Goal: Information Seeking & Learning: Learn about a topic

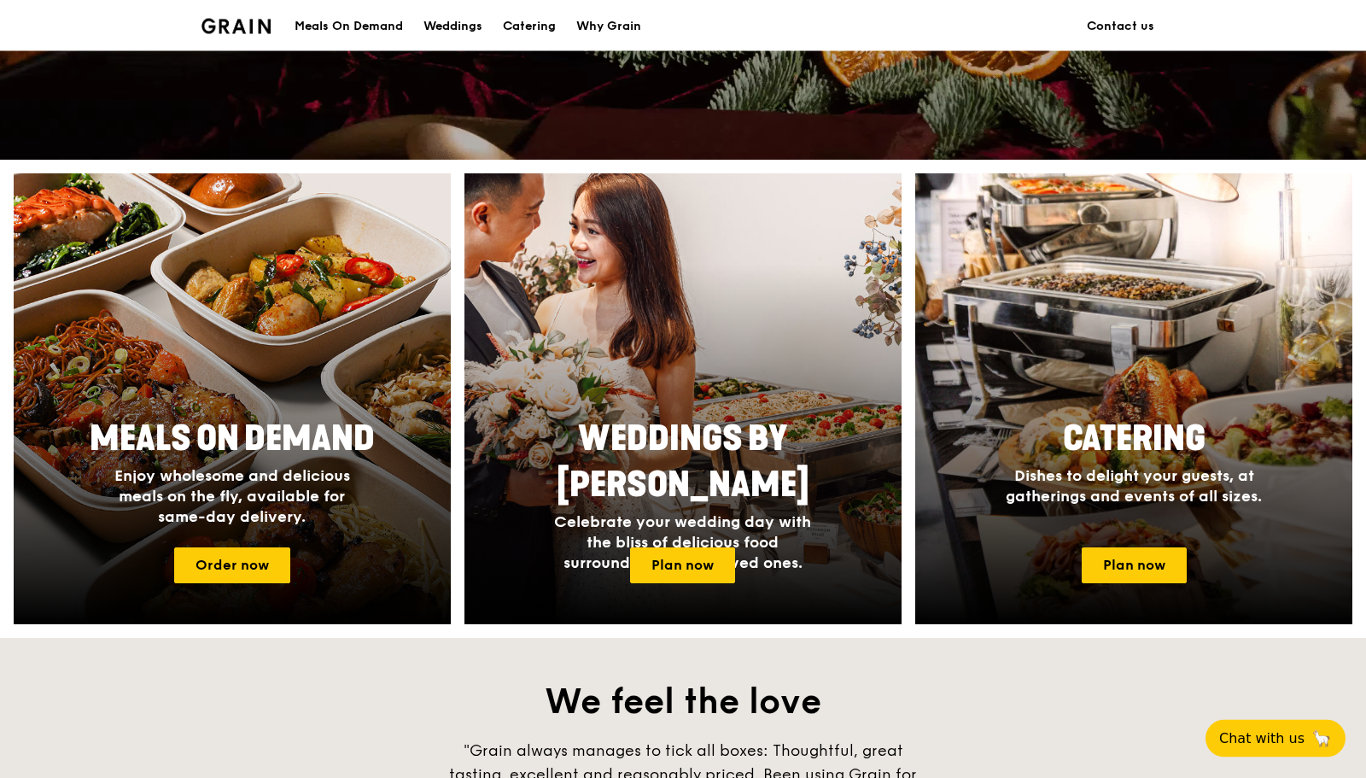
scroll to position [523, 0]
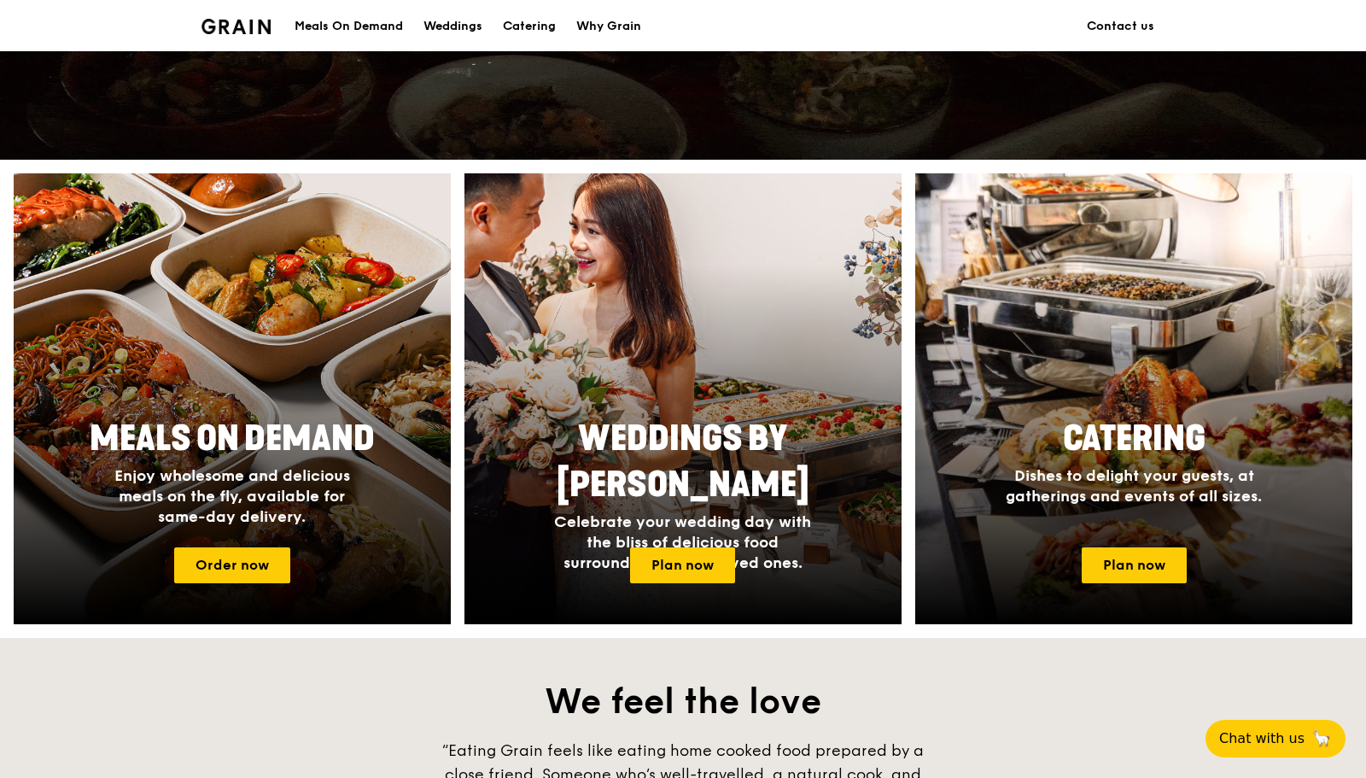
click at [236, 37] on h1 "Grain logo" at bounding box center [235, 24] width 69 height 51
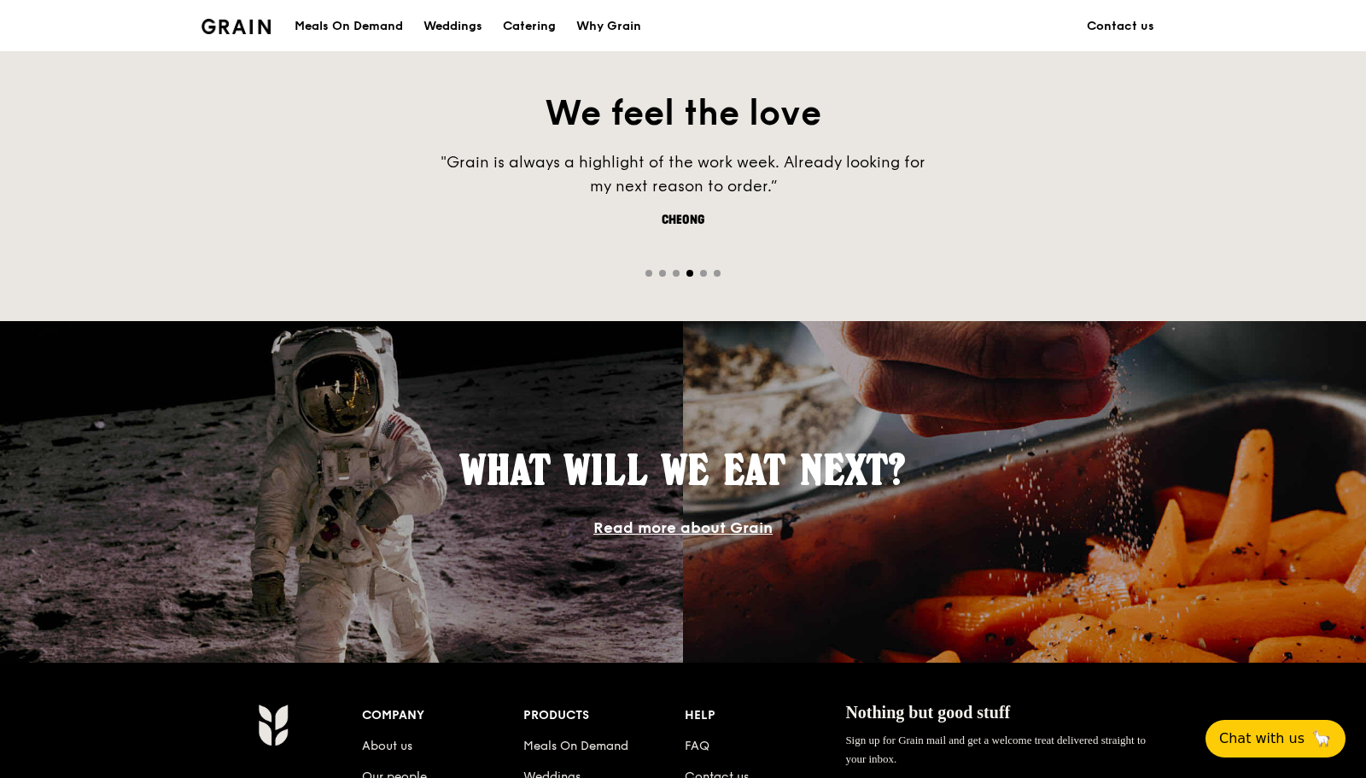
scroll to position [1355, 0]
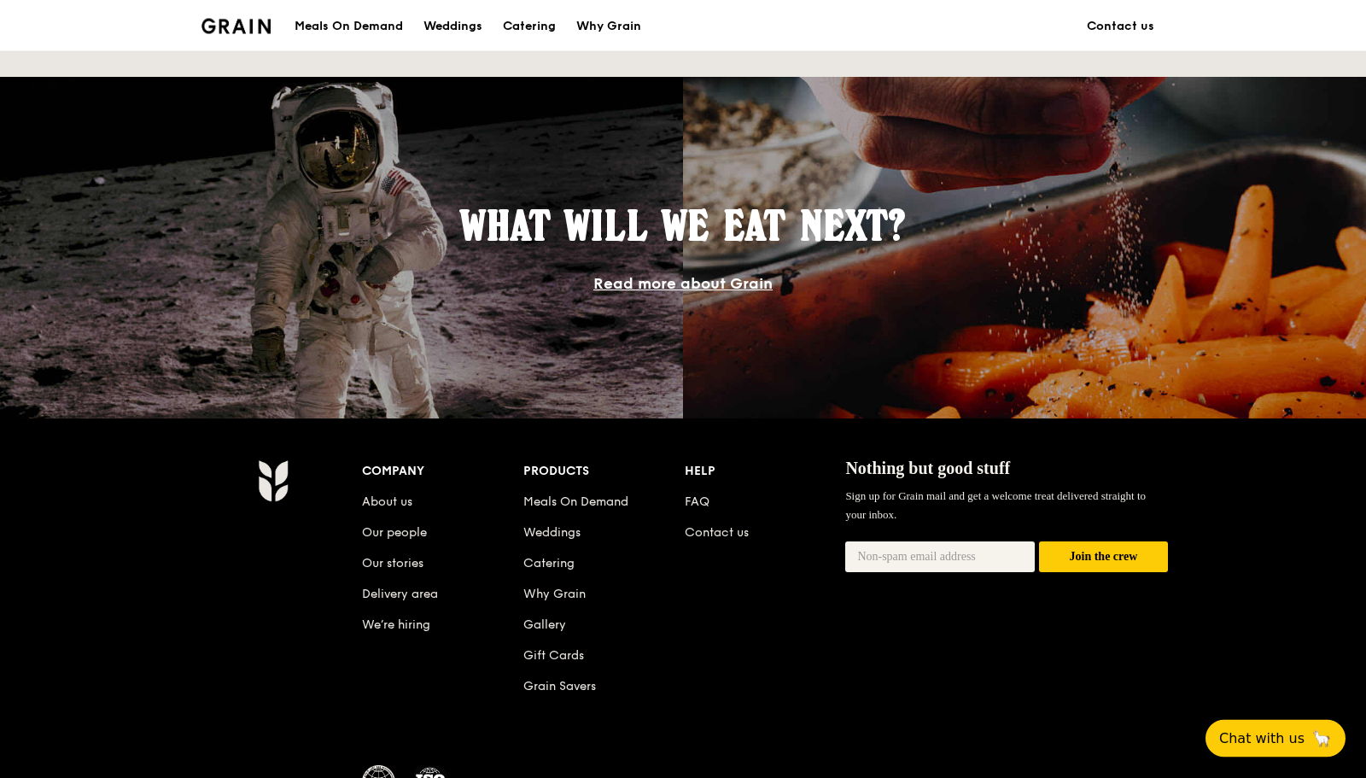
click at [416, 505] on li "About us" at bounding box center [442, 499] width 161 height 31
click at [406, 564] on link "Our stories" at bounding box center [392, 564] width 61 height 15
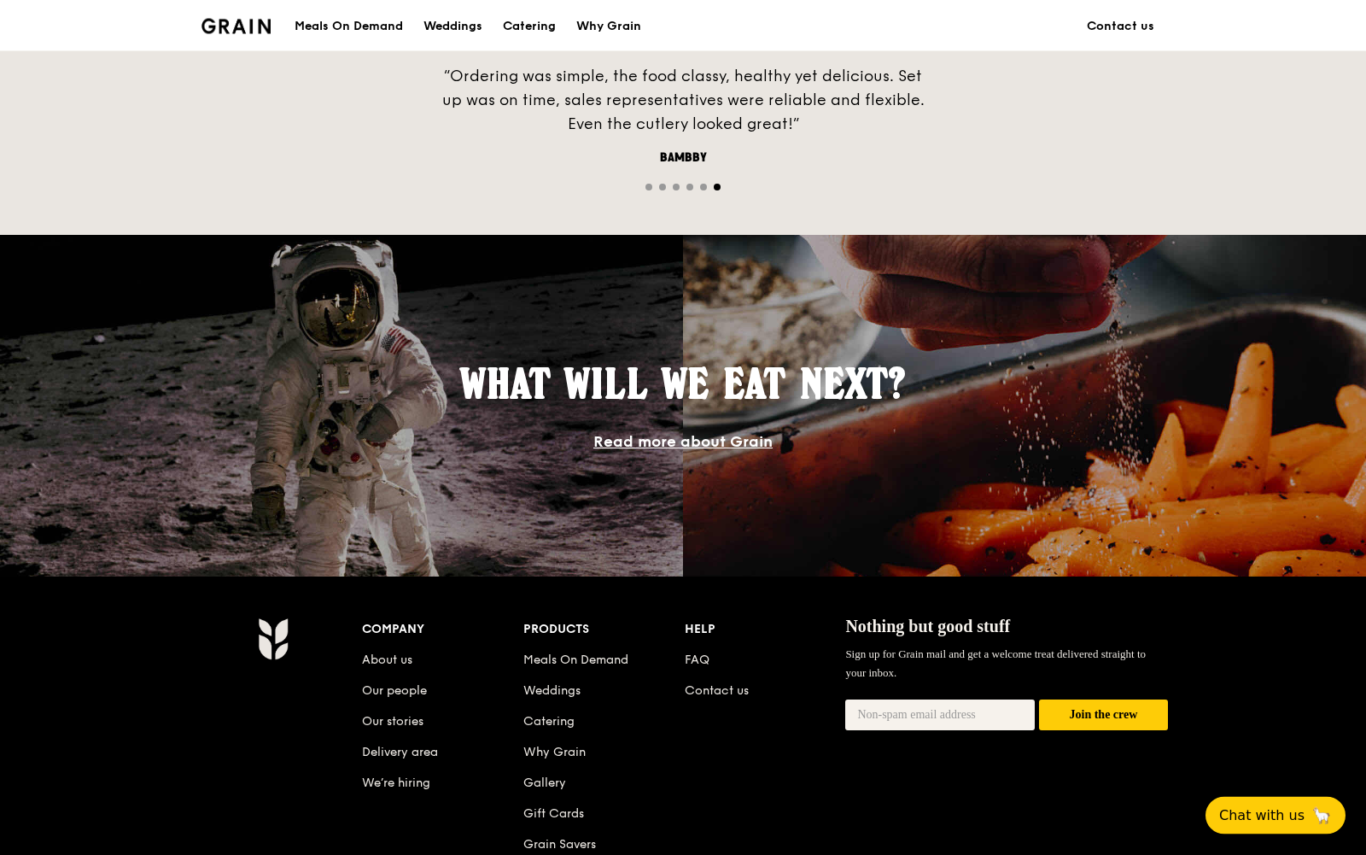
scroll to position [1391, 0]
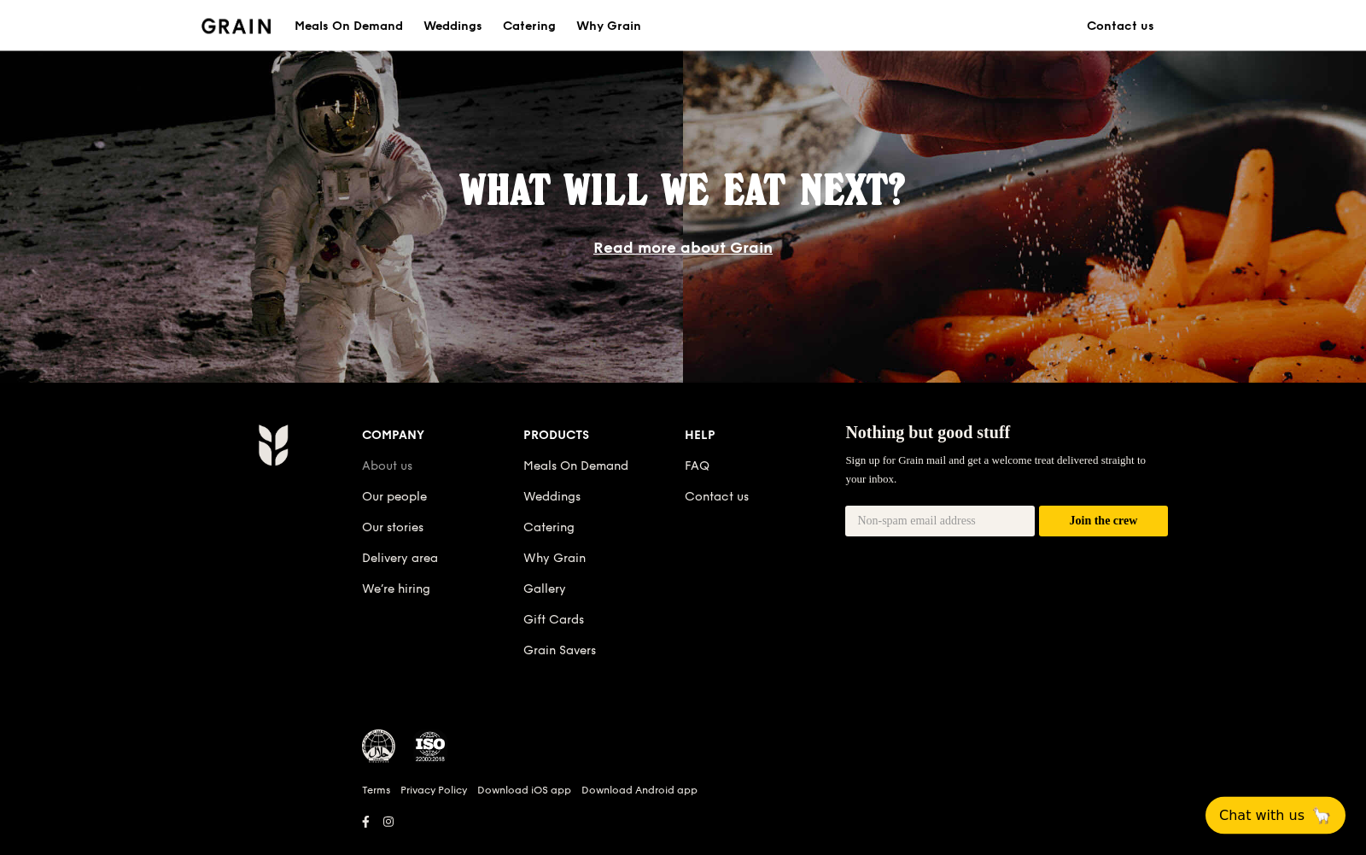
click at [394, 469] on link "About us" at bounding box center [387, 466] width 50 height 15
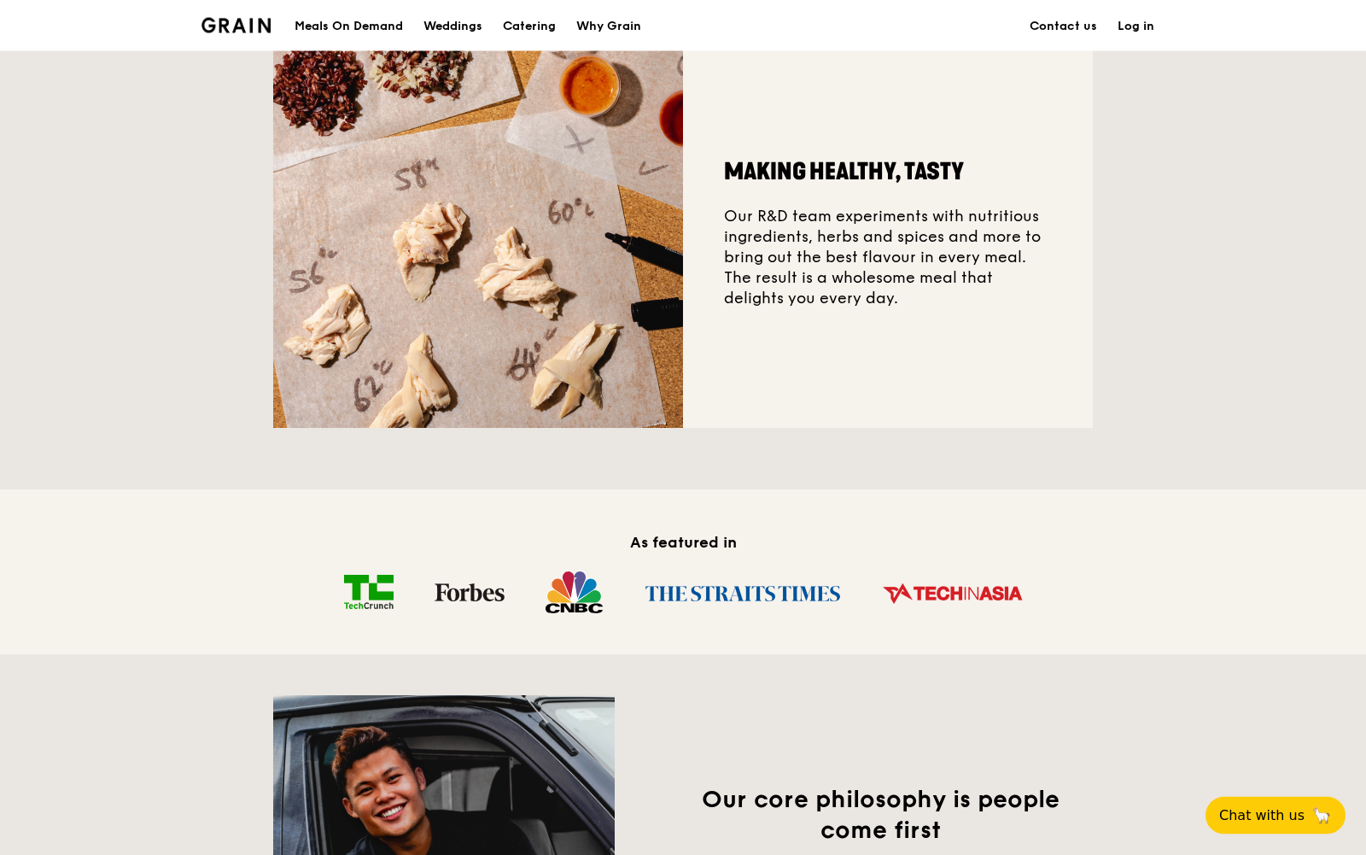
scroll to position [301, 0]
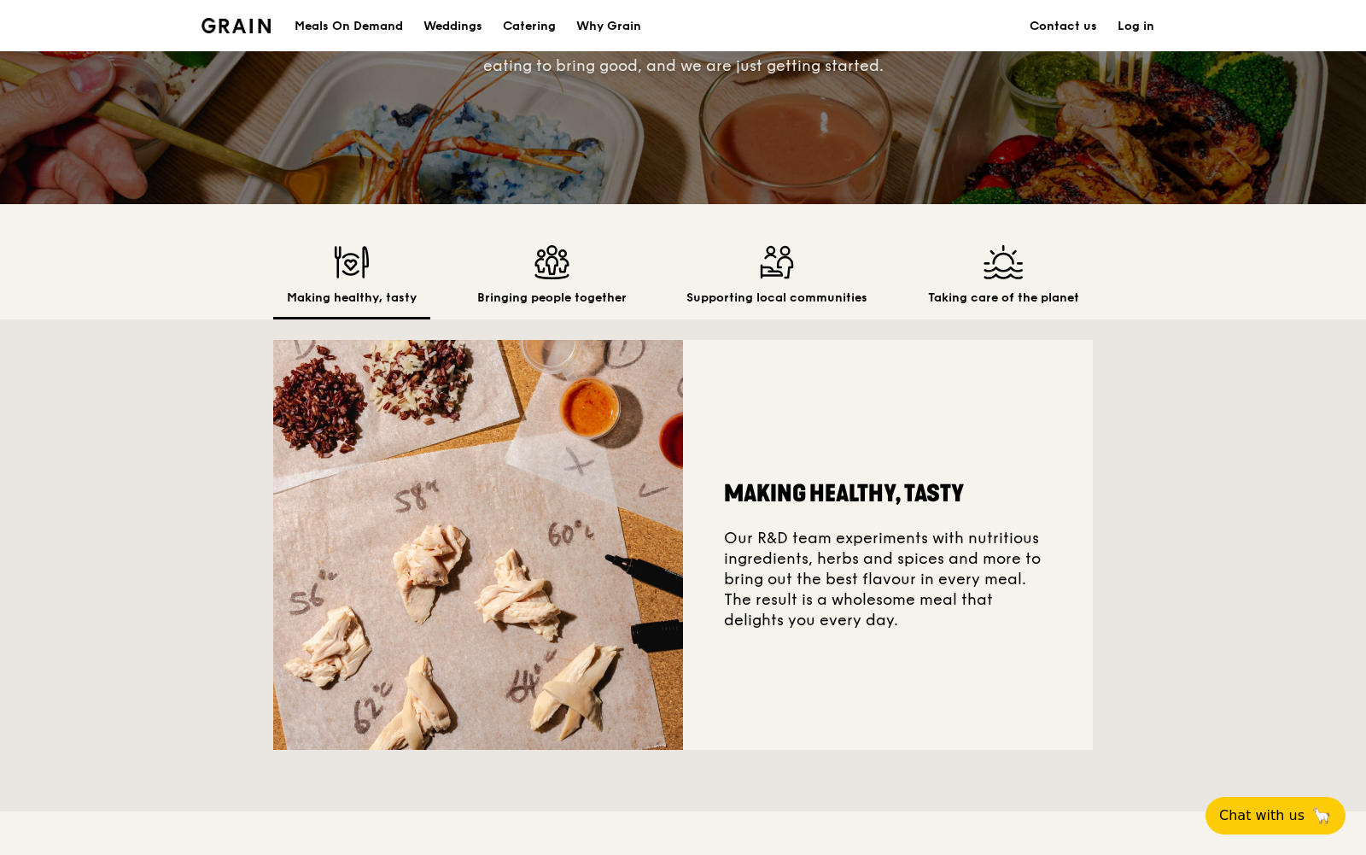
click at [524, 244] on div "Making healthy, tasty Bringing people together Supporting local communities Tak…" at bounding box center [683, 261] width 820 height 115
click at [536, 275] on img at bounding box center [551, 262] width 149 height 34
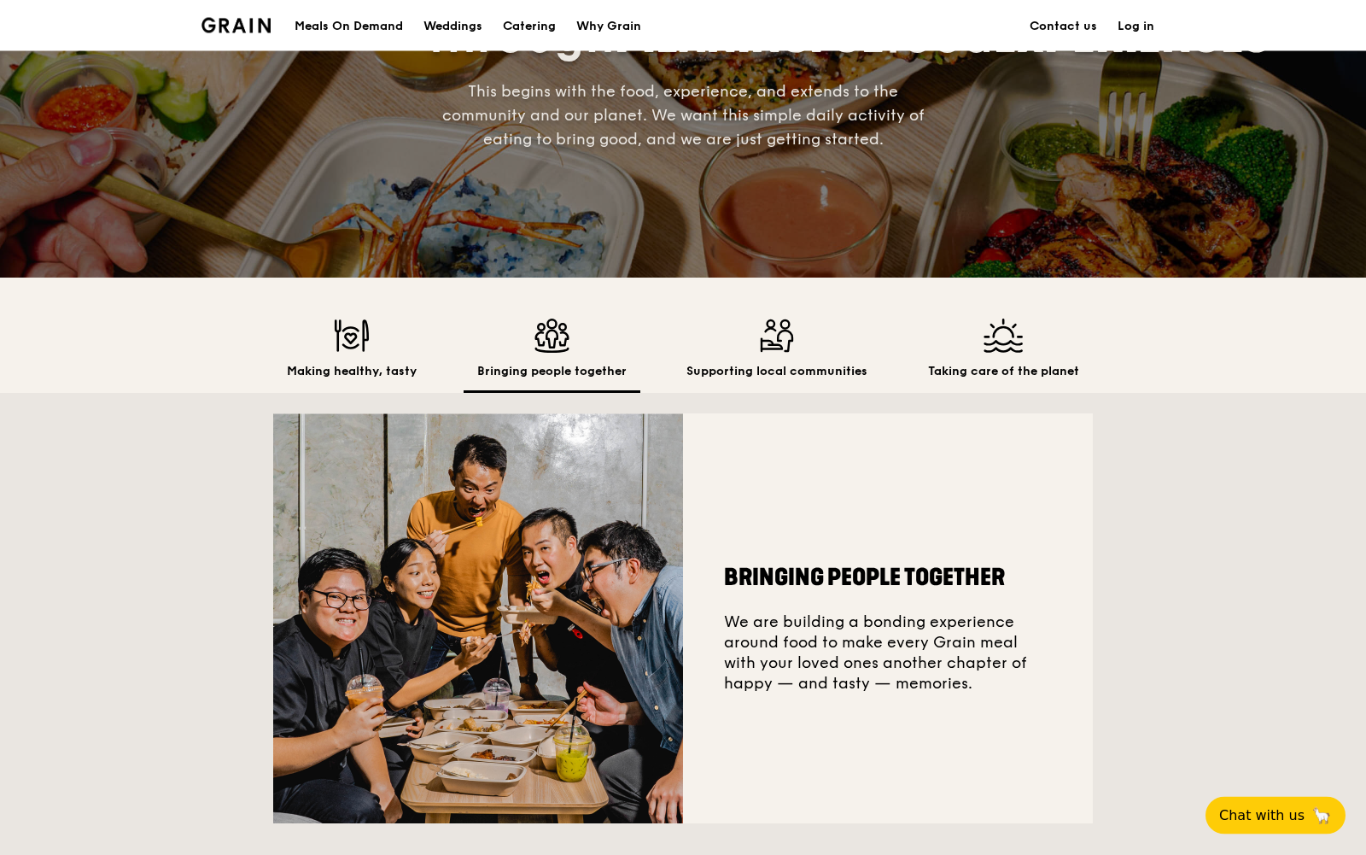
scroll to position [228, 0]
click at [611, 15] on div "Why Grain" at bounding box center [608, 26] width 65 height 51
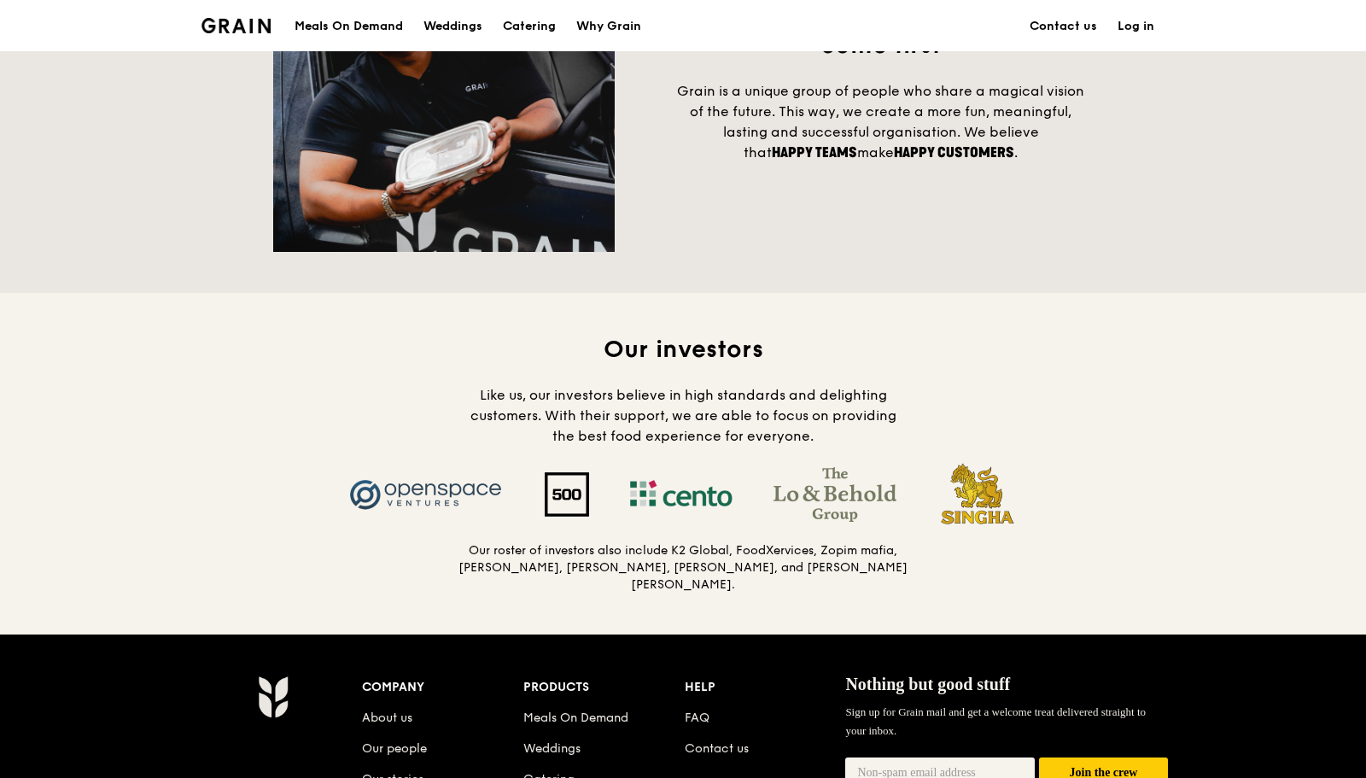
scroll to position [1467, 0]
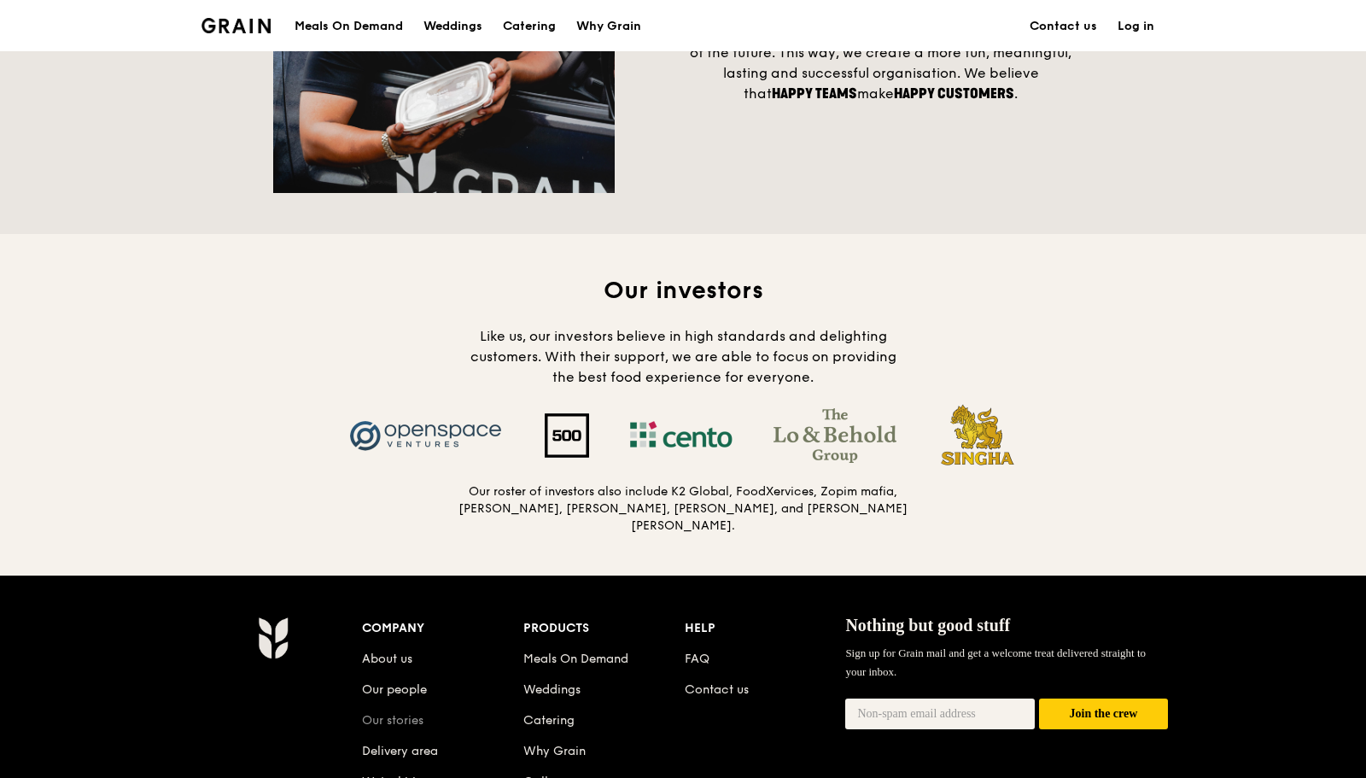
click at [395, 713] on link "Our stories" at bounding box center [392, 720] width 61 height 15
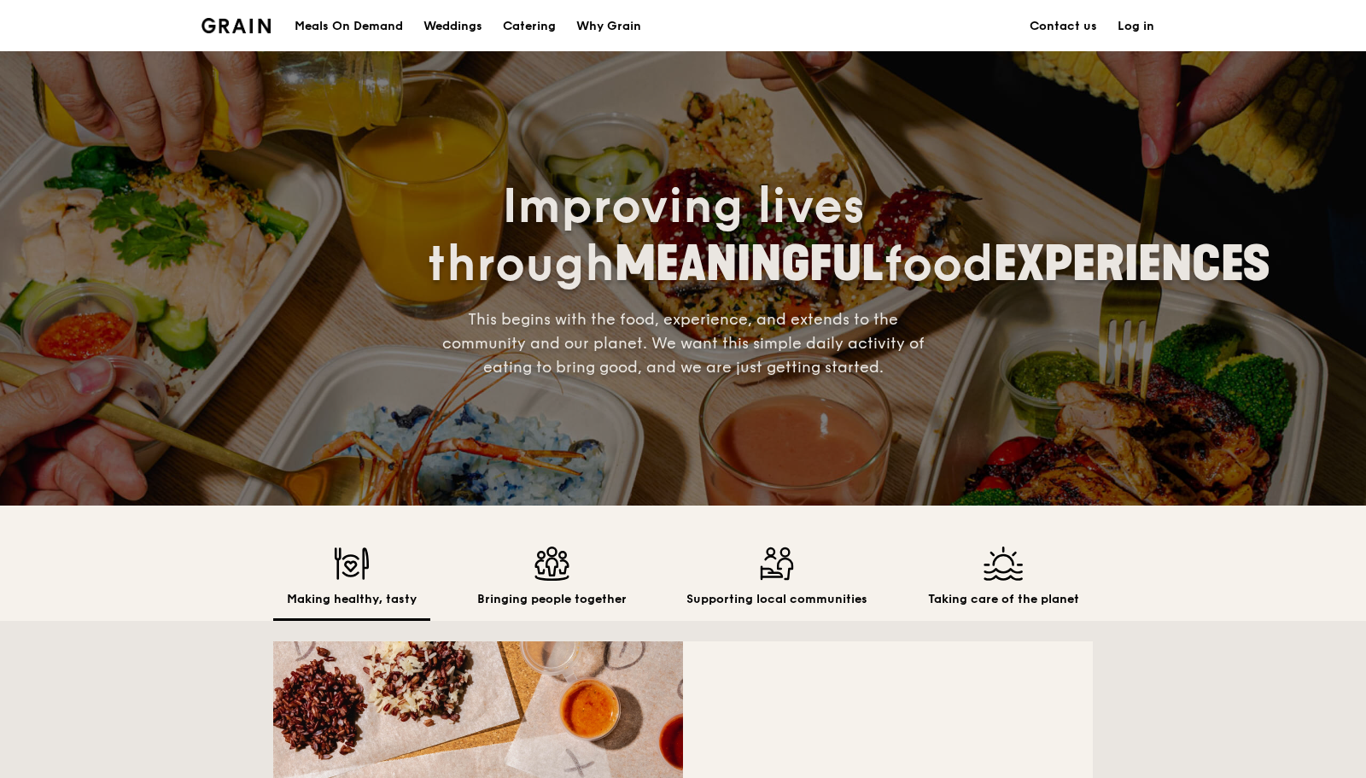
scroll to position [1499, 0]
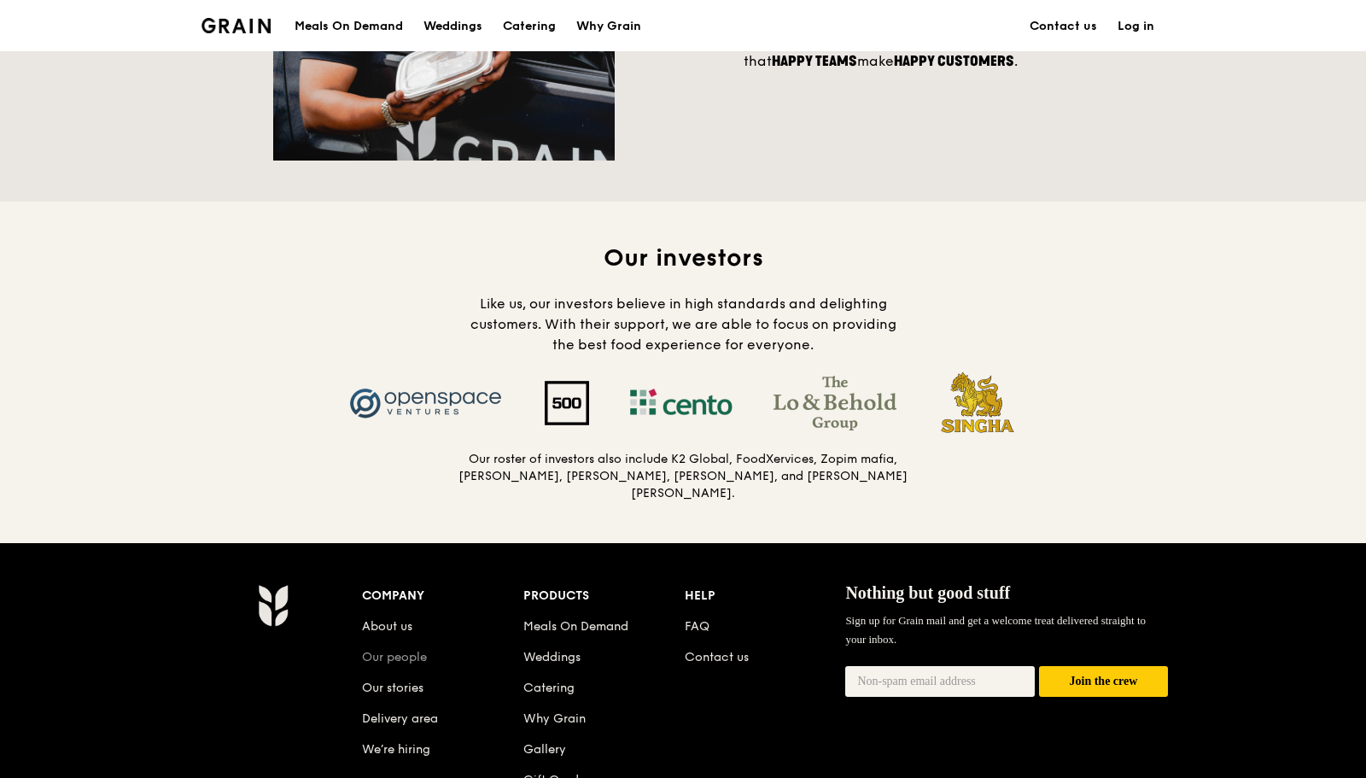
click at [408, 650] on link "Our people" at bounding box center [394, 657] width 65 height 15
